Goal: Information Seeking & Learning: Learn about a topic

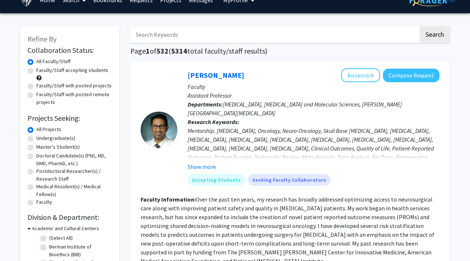
scroll to position [22, 0]
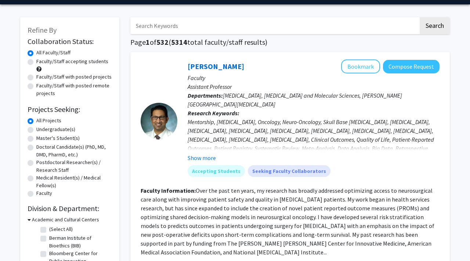
click at [36, 133] on label "Undergraduate(s)" at bounding box center [55, 130] width 39 height 8
click at [36, 130] on input "Undergraduate(s)" at bounding box center [38, 128] width 5 height 5
radio input "true"
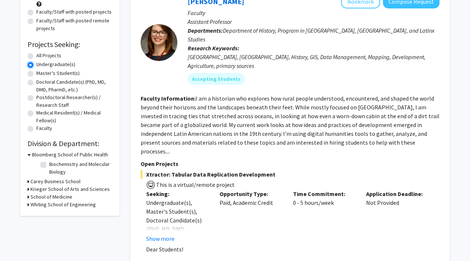
scroll to position [99, 0]
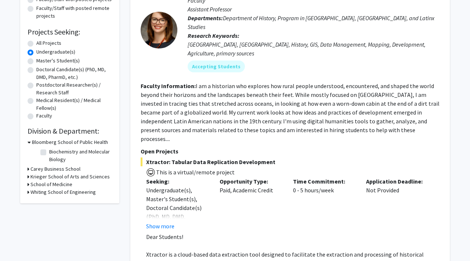
click at [49, 163] on label "Biochemistry and Molecular Biology" at bounding box center [79, 155] width 61 height 15
click at [49, 153] on input "Biochemistry and Molecular Biology" at bounding box center [51, 150] width 5 height 5
checkbox input "true"
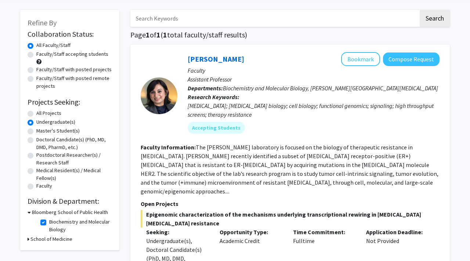
scroll to position [39, 0]
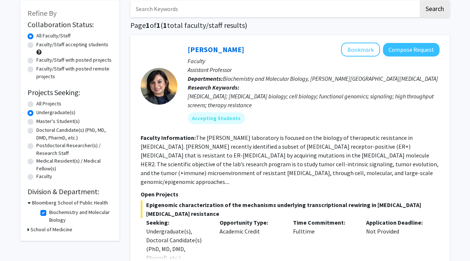
click at [281, 170] on fg-read-more "The Nayar laboratory is focused on the biology of therapeutic resistance in bre…" at bounding box center [290, 159] width 298 height 51
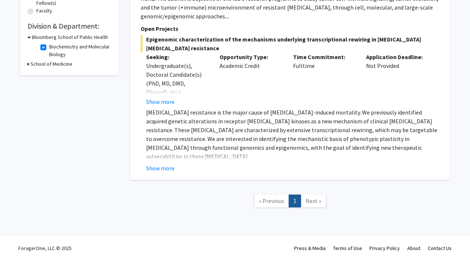
scroll to position [278, 0]
click at [309, 198] on span "Next »" at bounding box center [313, 200] width 16 height 7
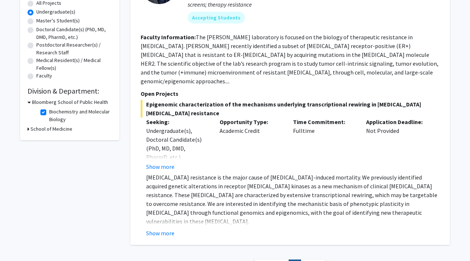
scroll to position [64, 0]
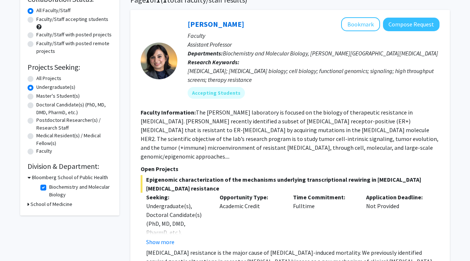
click at [49, 199] on label "Biochemistry and Molecular Biology" at bounding box center [79, 190] width 61 height 15
click at [49, 188] on input "Biochemistry and Molecular Biology" at bounding box center [51, 185] width 5 height 5
checkbox input "false"
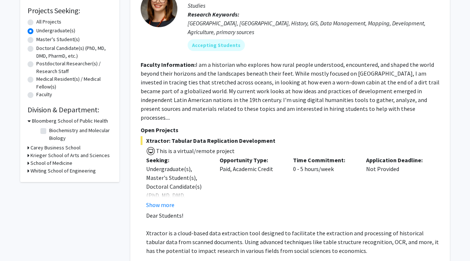
scroll to position [126, 0]
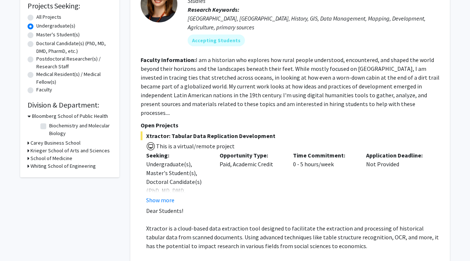
click at [29, 170] on icon at bounding box center [29, 166] width 2 height 8
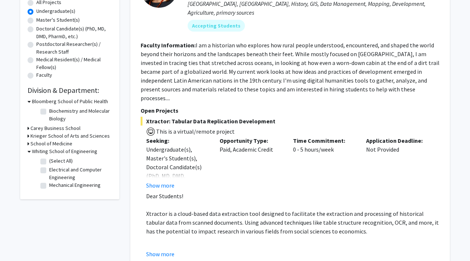
scroll to position [151, 0]
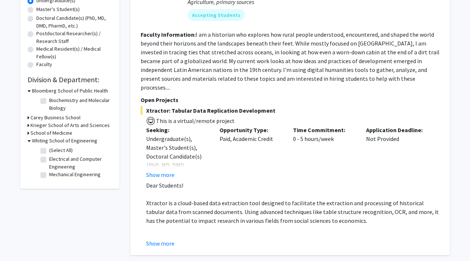
click at [29, 137] on icon at bounding box center [29, 133] width 2 height 8
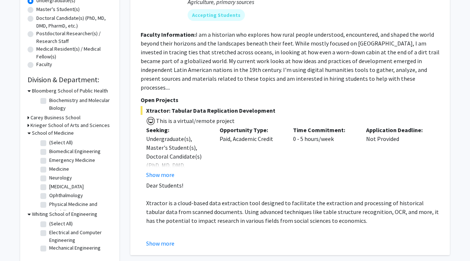
click at [29, 129] on icon at bounding box center [29, 126] width 2 height 8
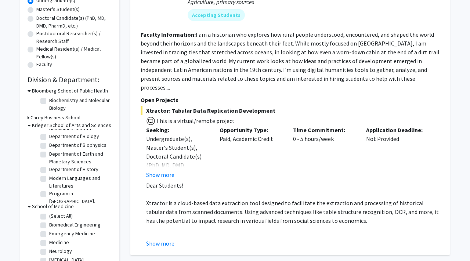
scroll to position [39, 0]
click at [49, 148] on label "Department of Biophysics" at bounding box center [77, 145] width 57 height 8
click at [49, 145] on input "Department of Biophysics" at bounding box center [51, 143] width 5 height 5
checkbox input "true"
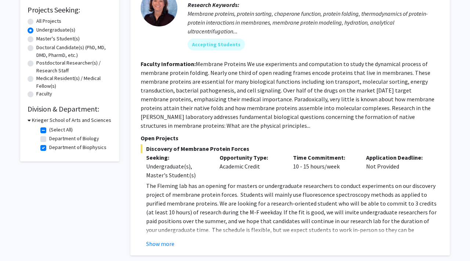
scroll to position [137, 0]
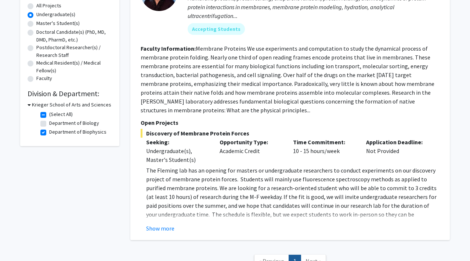
click at [44, 128] on fg-checkbox "Department of Biology Department of Biology" at bounding box center [75, 123] width 70 height 9
click at [49, 127] on label "Department of Biology" at bounding box center [74, 123] width 50 height 8
click at [49, 124] on input "Department of Biology" at bounding box center [51, 121] width 5 height 5
checkbox input "true"
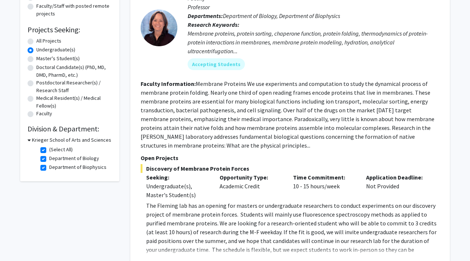
scroll to position [120, 0]
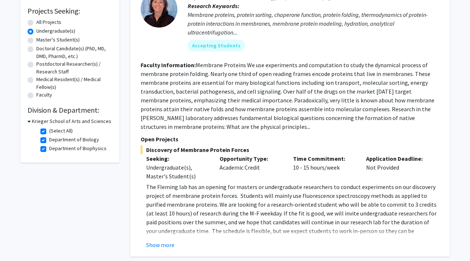
click at [33, 125] on div "Krieger School of Arts and Sciences" at bounding box center [70, 121] width 84 height 8
click at [31, 125] on icon at bounding box center [29, 121] width 3 height 8
click at [29, 125] on icon at bounding box center [29, 121] width 2 height 8
click at [49, 135] on label "(Select All)" at bounding box center [60, 131] width 23 height 8
click at [49, 132] on input "(Select All)" at bounding box center [51, 129] width 5 height 5
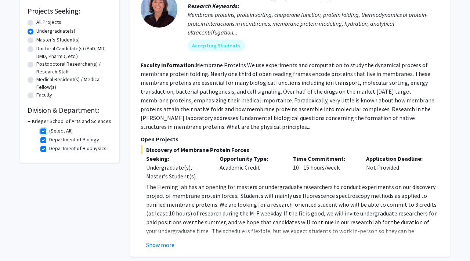
checkbox input "false"
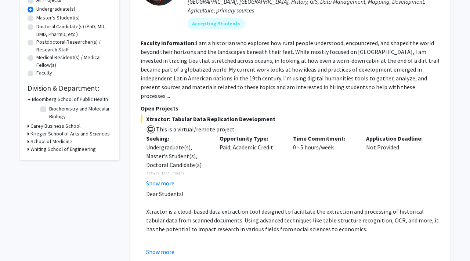
scroll to position [144, 0]
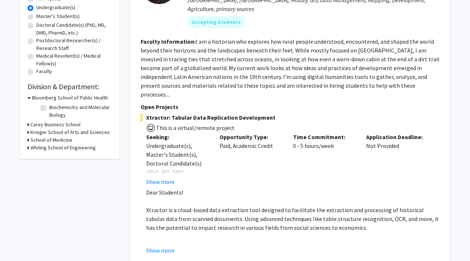
click at [29, 136] on icon at bounding box center [29, 132] width 2 height 8
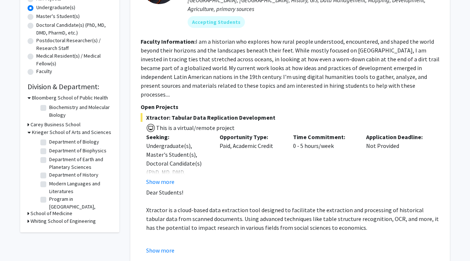
scroll to position [32, 0]
click at [49, 162] on label "Department of Biophysics" at bounding box center [77, 158] width 57 height 8
click at [49, 159] on input "Department of Biophysics" at bounding box center [51, 156] width 5 height 5
checkbox input "true"
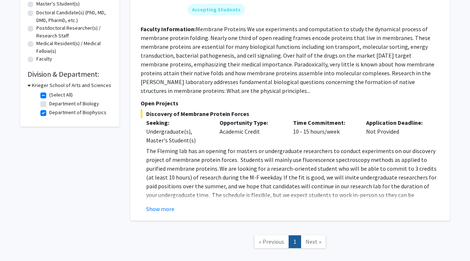
scroll to position [158, 0]
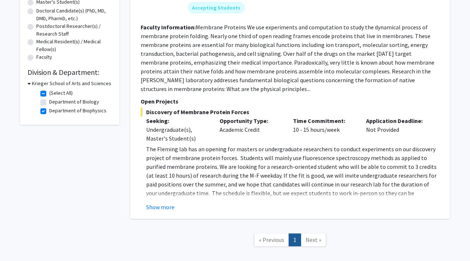
click at [49, 106] on label "Department of Biology" at bounding box center [74, 102] width 50 height 8
click at [49, 103] on input "Department of Biology" at bounding box center [51, 100] width 5 height 5
checkbox input "true"
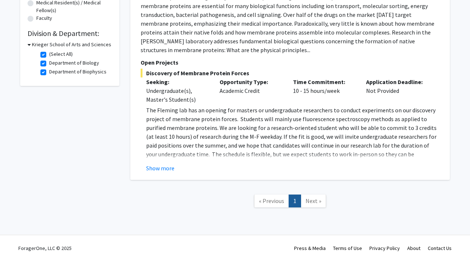
scroll to position [275, 0]
click at [312, 202] on span "Next »" at bounding box center [313, 200] width 16 height 7
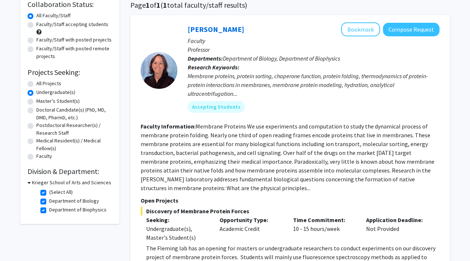
scroll to position [83, 0]
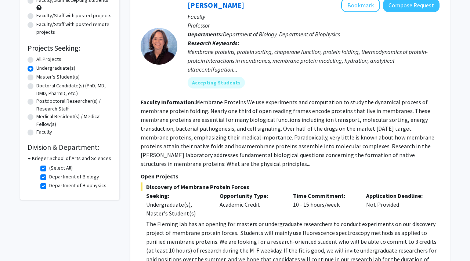
click at [49, 189] on label "Department of Biophysics" at bounding box center [77, 186] width 57 height 8
click at [49, 187] on input "Department of Biophysics" at bounding box center [51, 184] width 5 height 5
checkbox input "false"
checkbox input "true"
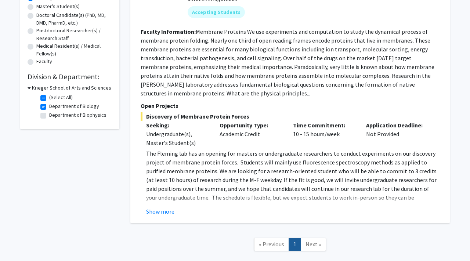
scroll to position [235, 0]
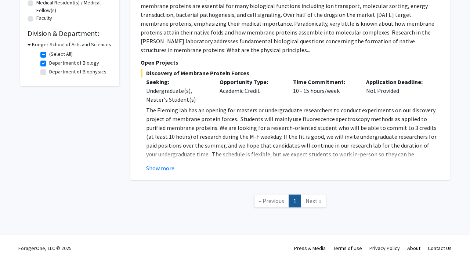
click at [49, 60] on label "Department of Biology" at bounding box center [74, 63] width 50 height 8
click at [49, 60] on input "Department of Biology" at bounding box center [51, 61] width 5 height 5
checkbox input "false"
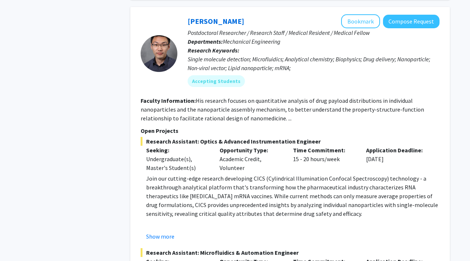
scroll to position [1762, 0]
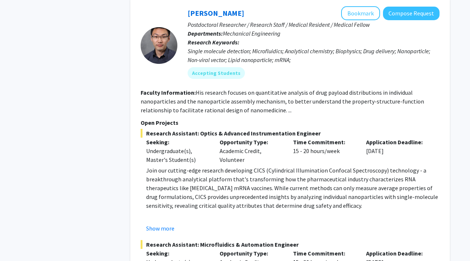
drag, startPoint x: 214, startPoint y: 114, endPoint x: 278, endPoint y: 167, distance: 82.9
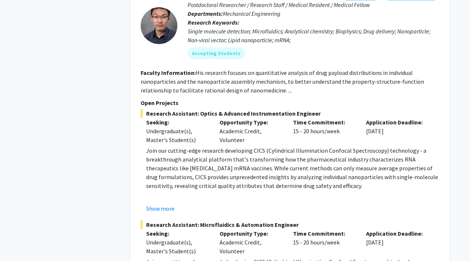
scroll to position [1782, 0]
drag, startPoint x: 247, startPoint y: 132, endPoint x: 307, endPoint y: 151, distance: 62.8
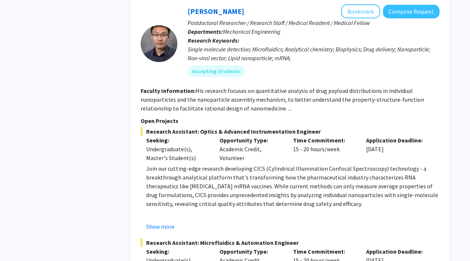
scroll to position [1730, 0]
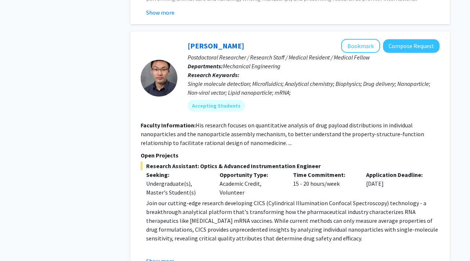
drag, startPoint x: 253, startPoint y: 27, endPoint x: 194, endPoint y: 26, distance: 59.1
copy link "Yannis Paulus"
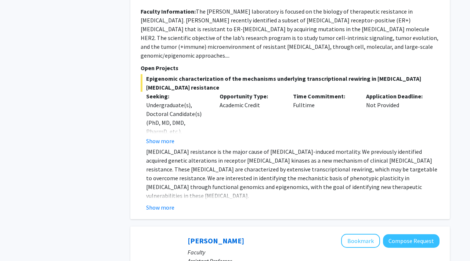
scroll to position [2661, 0]
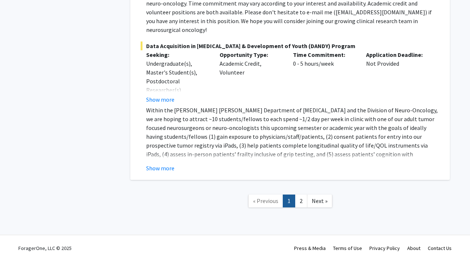
scroll to position [3538, 0]
drag, startPoint x: 250, startPoint y: 160, endPoint x: 284, endPoint y: 175, distance: 37.5
drag, startPoint x: 249, startPoint y: 48, endPoint x: 188, endPoint y: 50, distance: 60.2
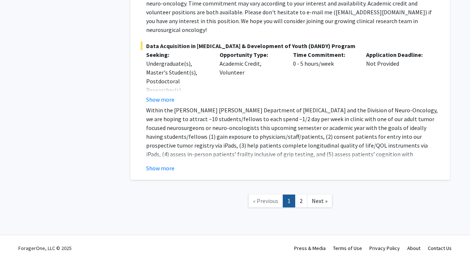
copy link "Carlos Romo"
click at [305, 199] on link "2" at bounding box center [301, 201] width 12 height 13
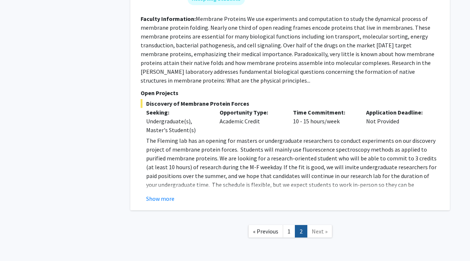
scroll to position [1847, 0]
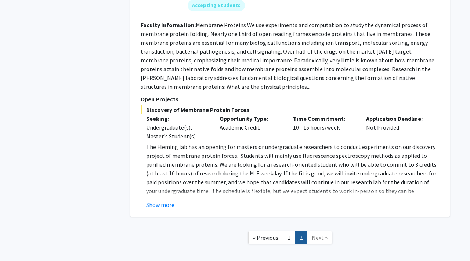
drag, startPoint x: 260, startPoint y: 156, endPoint x: 283, endPoint y: 186, distance: 38.0
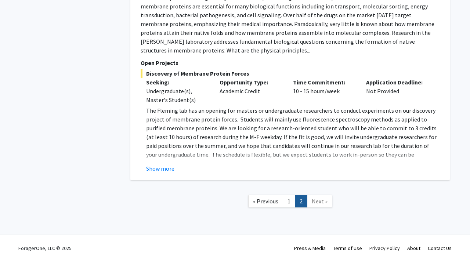
scroll to position [1911, 0]
drag, startPoint x: 259, startPoint y: 15, endPoint x: 184, endPoint y: 21, distance: 75.4
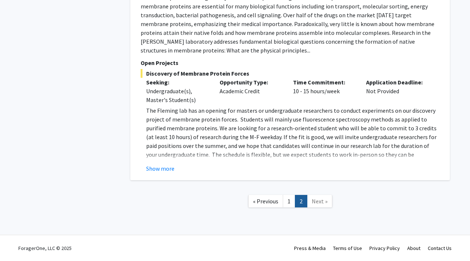
scroll to position [2418, 0]
click at [319, 200] on span "Next »" at bounding box center [320, 201] width 16 height 7
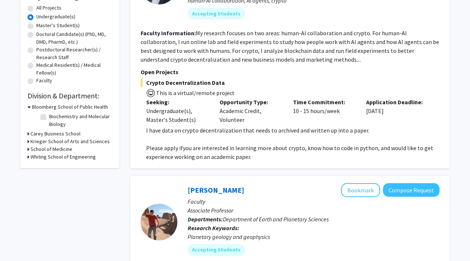
scroll to position [141, 0]
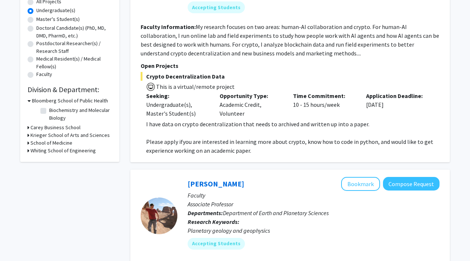
click at [29, 139] on icon at bounding box center [29, 135] width 2 height 8
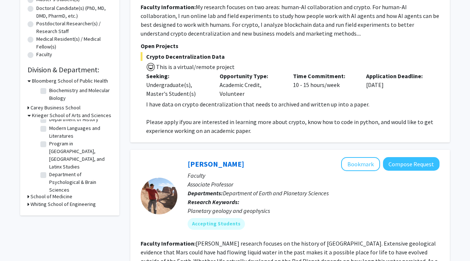
scroll to position [87, 0]
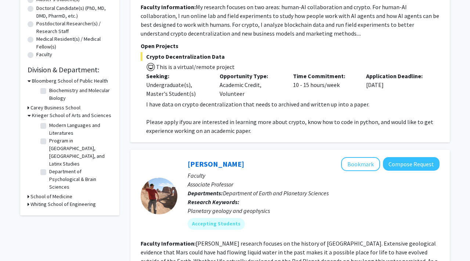
click at [49, 191] on label "Department of Psychological & Brain Sciences" at bounding box center [79, 179] width 61 height 23
click at [49, 173] on input "Department of Psychological & Brain Sciences" at bounding box center [51, 170] width 5 height 5
checkbox input "true"
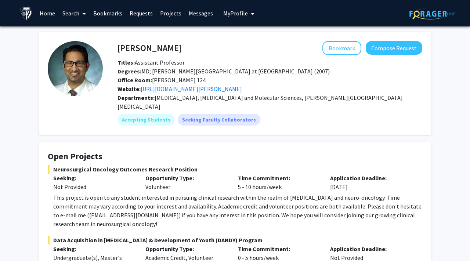
click at [163, 49] on h4 "[PERSON_NAME]" at bounding box center [149, 48] width 64 height 14
copy h4 "[PERSON_NAME]"
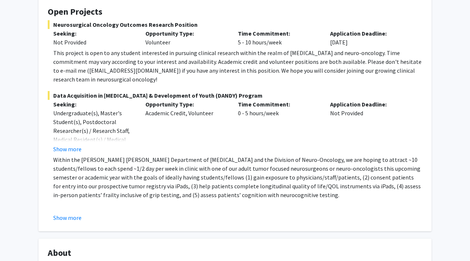
scroll to position [150, 0]
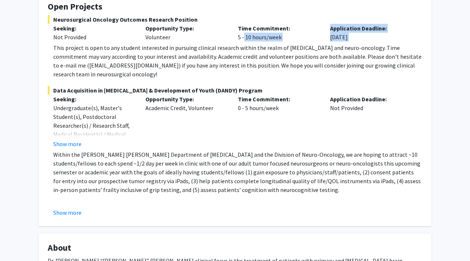
drag, startPoint x: 243, startPoint y: 70, endPoint x: 289, endPoint y: 80, distance: 46.6
click at [289, 79] on div "Neurosurgical Oncology Outcomes Research Position Seeking: Not Provided Opportu…" at bounding box center [235, 47] width 374 height 64
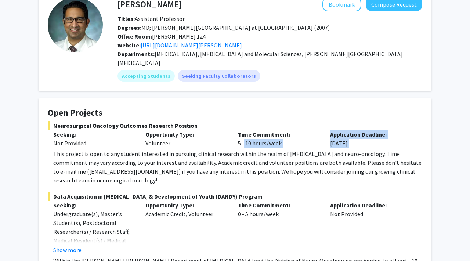
scroll to position [203, 0]
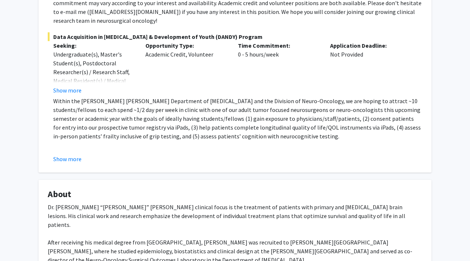
drag, startPoint x: 79, startPoint y: 141, endPoint x: 163, endPoint y: 192, distance: 98.0
click at [163, 163] on div "Data Acquisition in [GEOGRAPHIC_DATA] & Development of Youth (DANDY) Program Se…" at bounding box center [235, 97] width 374 height 131
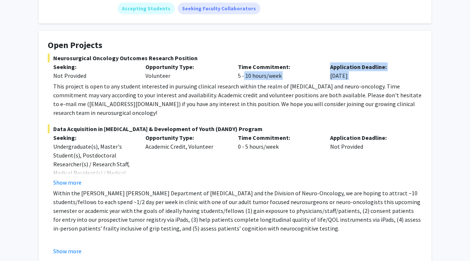
scroll to position [123, 0]
